Goal: Task Accomplishment & Management: Manage account settings

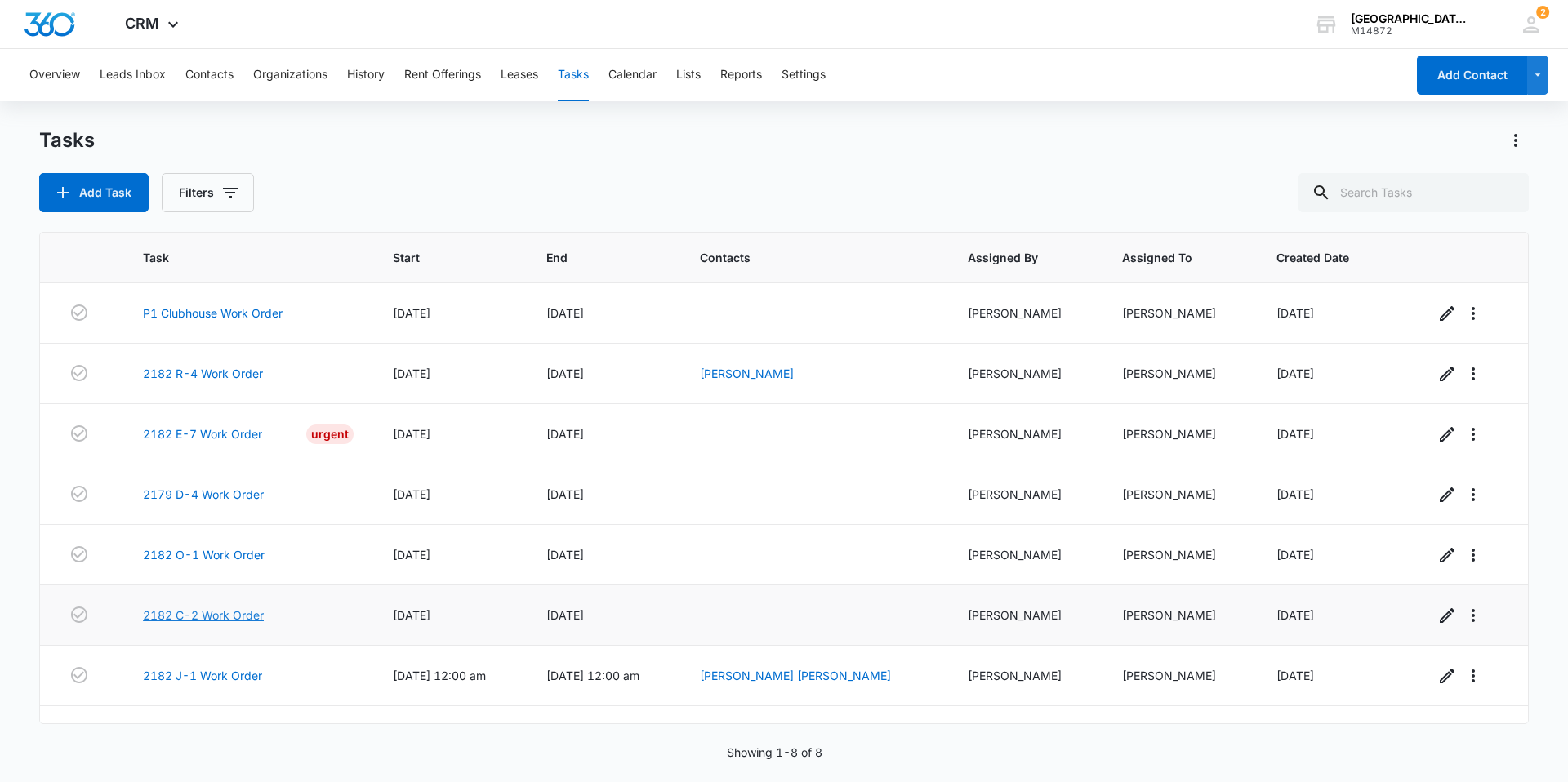
click at [238, 612] on link "2182 C-2 Work Order" at bounding box center [203, 615] width 121 height 17
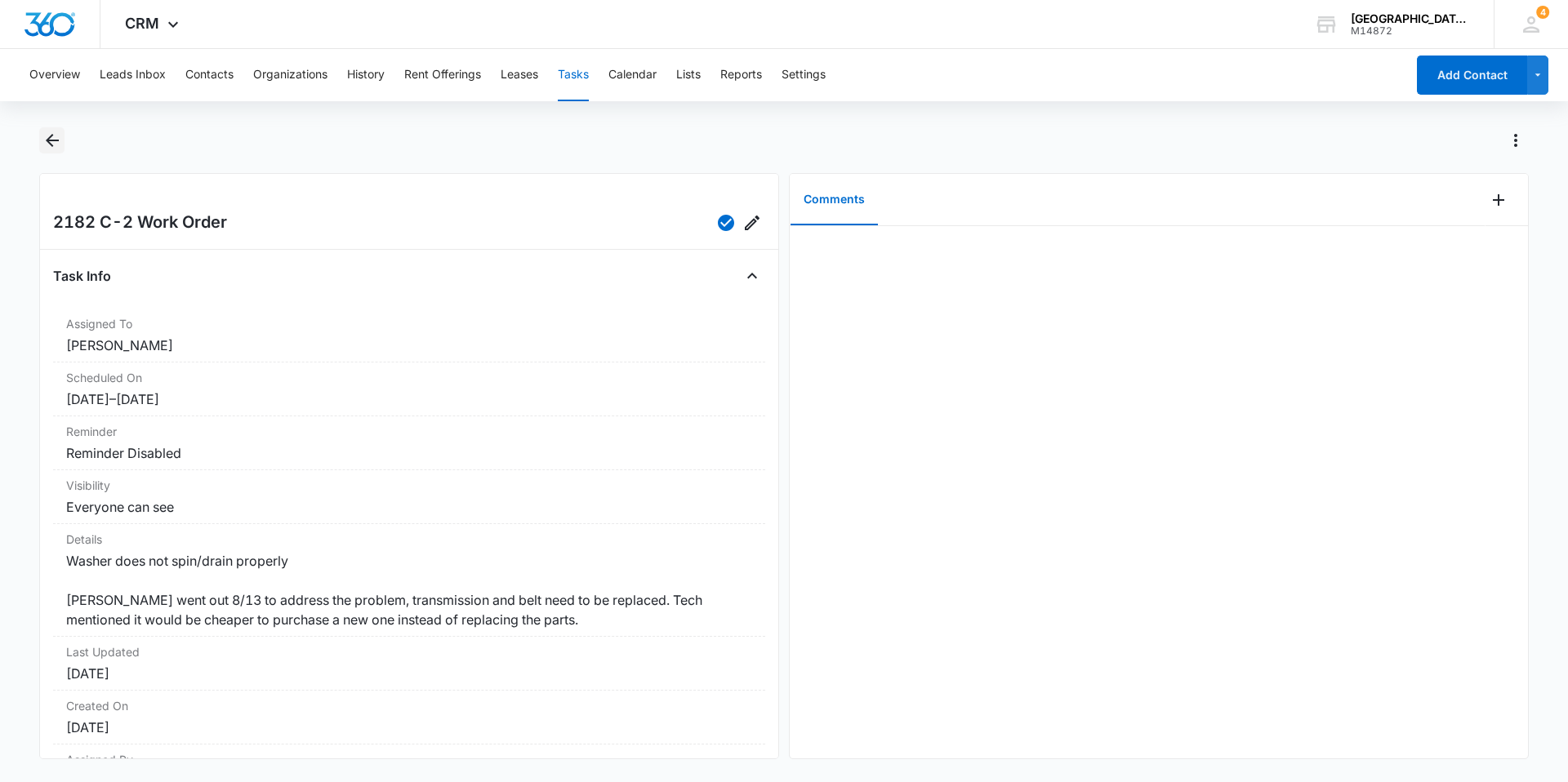
click at [61, 131] on icon "Back" at bounding box center [52, 140] width 20 height 20
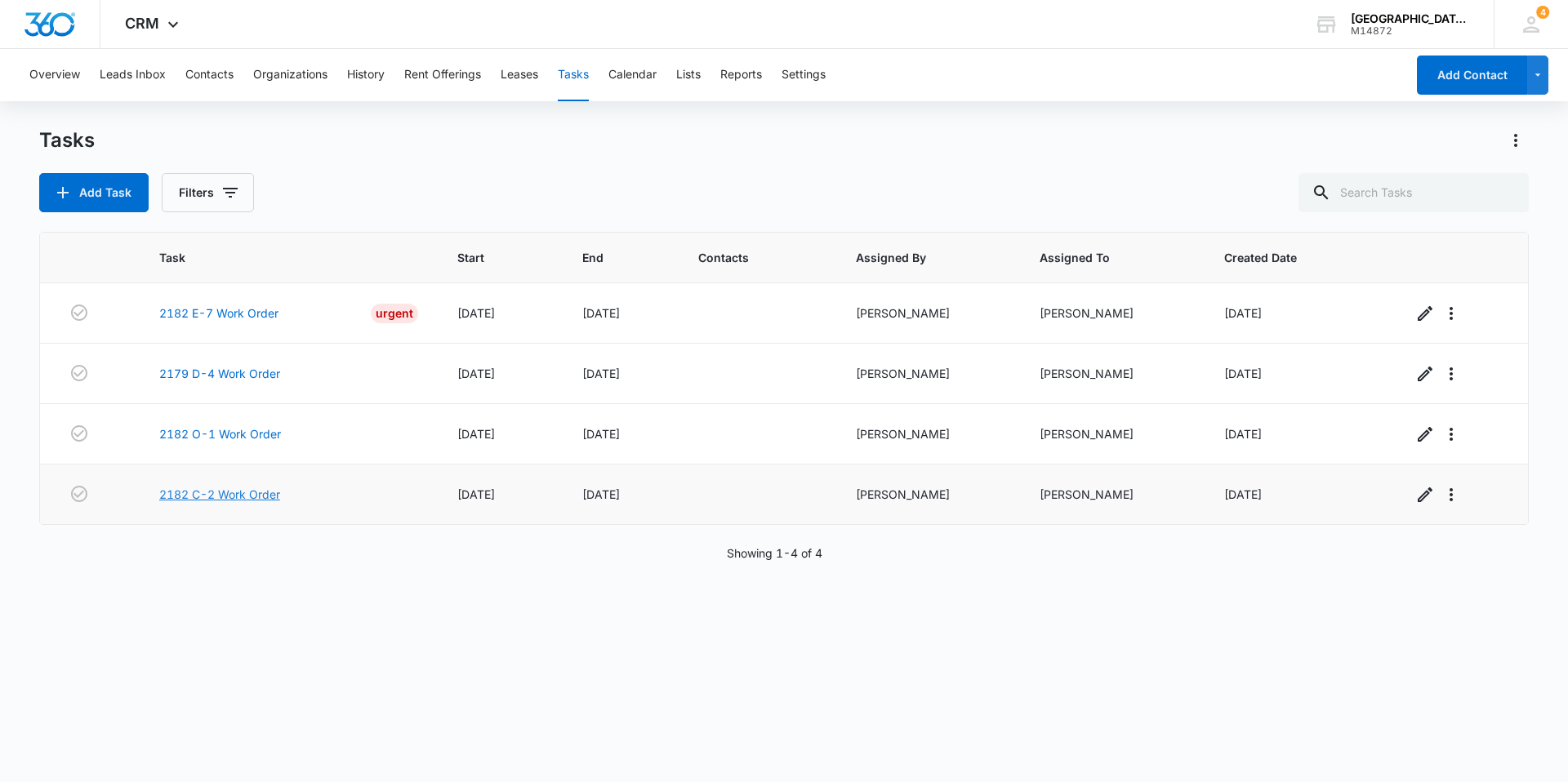
click at [245, 500] on link "2182 C-2 Work Order" at bounding box center [220, 494] width 121 height 17
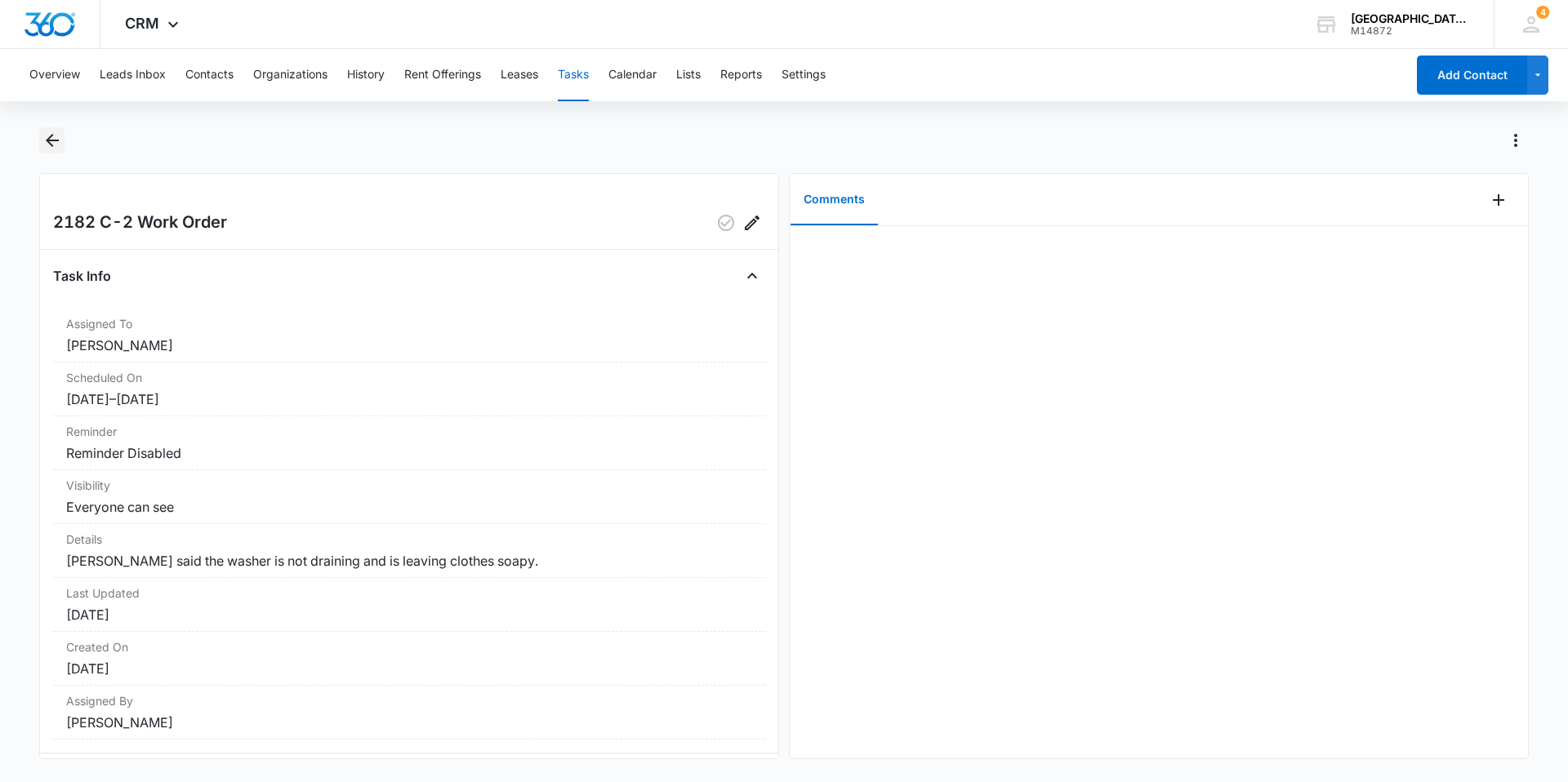
click at [49, 139] on icon "Back" at bounding box center [52, 140] width 13 height 13
